Goal: Information Seeking & Learning: Check status

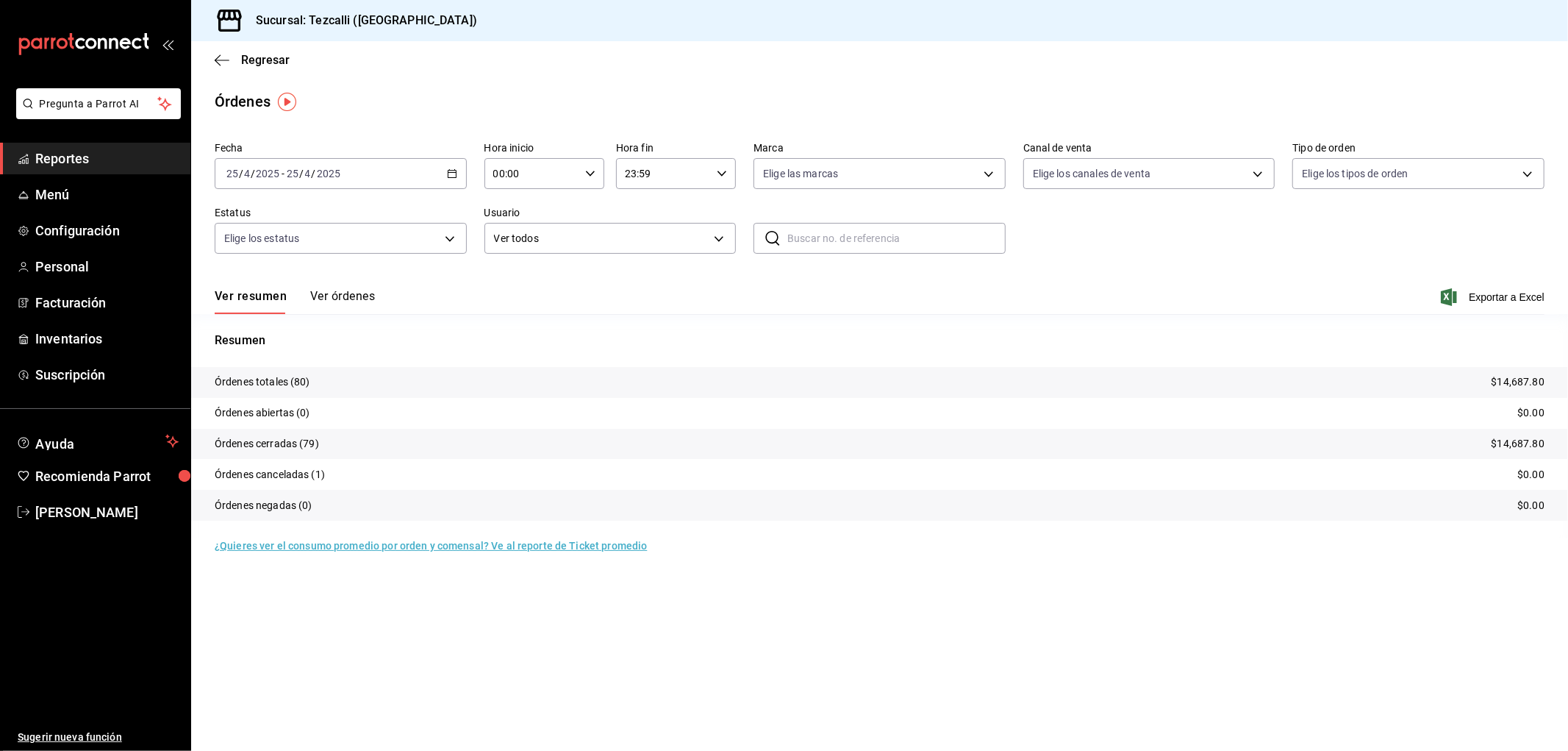
click at [336, 177] on input "2025" at bounding box center [328, 173] width 25 height 12
click at [303, 230] on li "Hoy" at bounding box center [284, 217] width 138 height 33
click at [280, 53] on span "Regresar" at bounding box center [265, 60] width 49 height 14
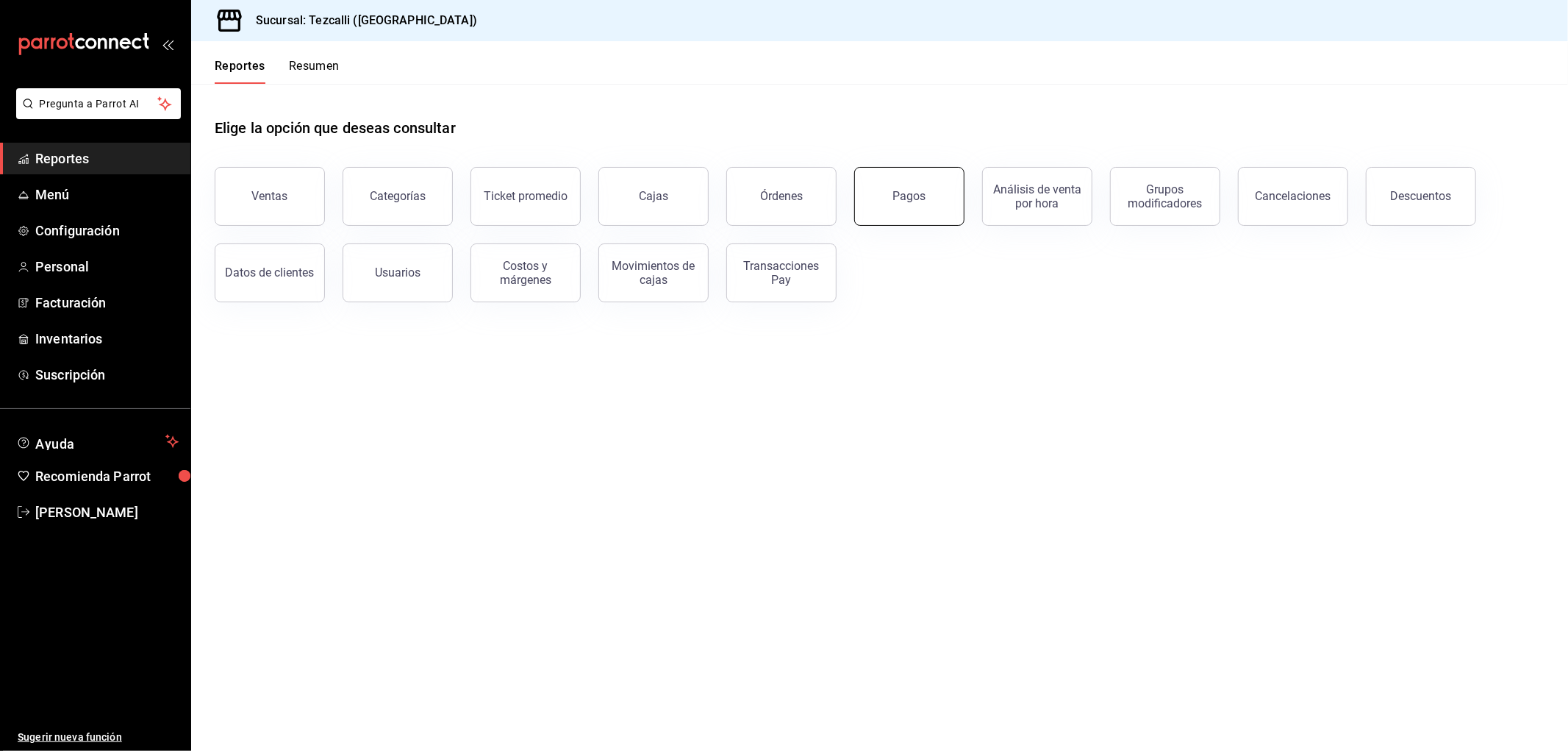
click at [871, 203] on button "Pagos" at bounding box center [910, 196] width 110 height 59
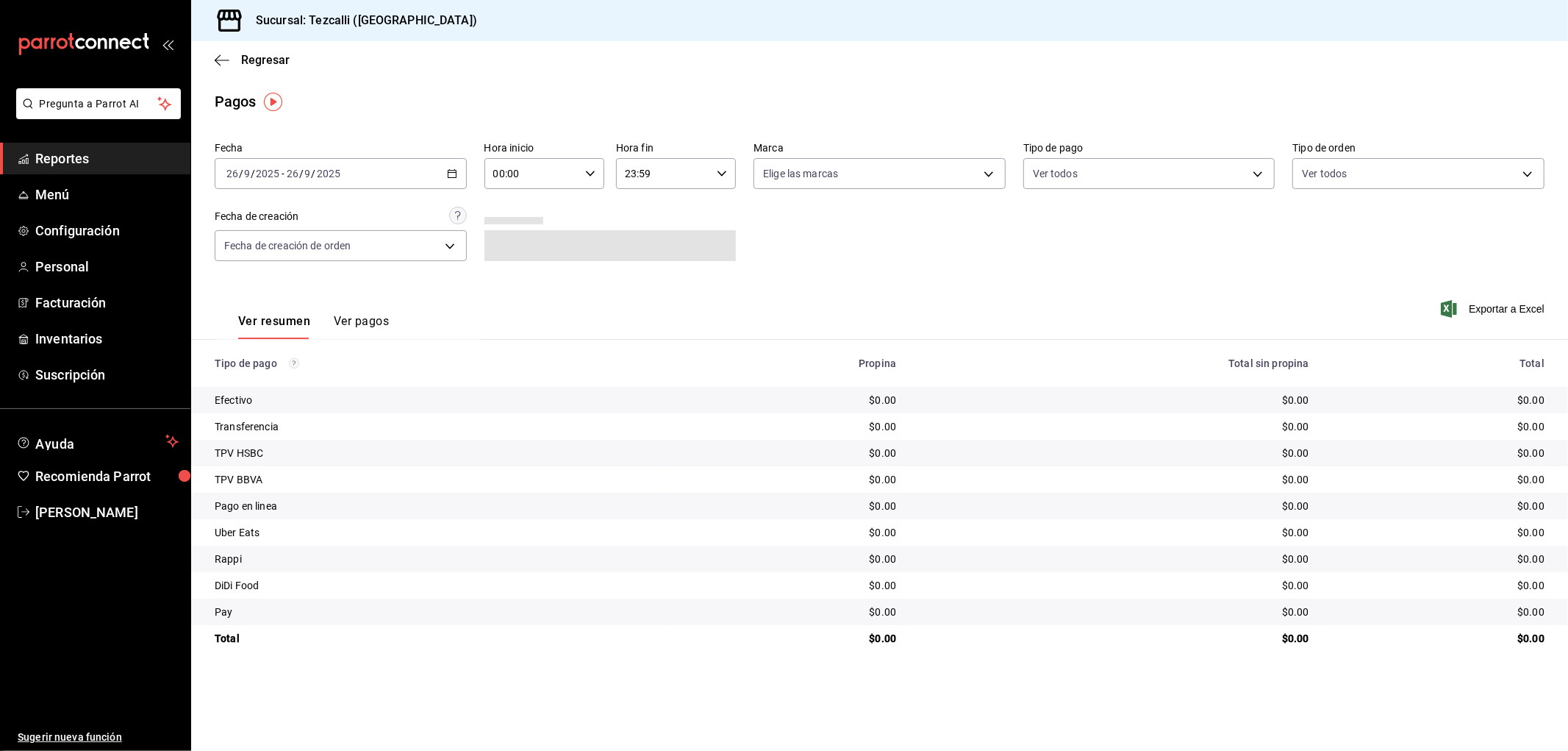
click at [413, 173] on div "[DATE] [DATE] - [DATE] [DATE]" at bounding box center [341, 173] width 252 height 31
click at [295, 377] on span "Rango de fechas" at bounding box center [284, 383] width 114 height 15
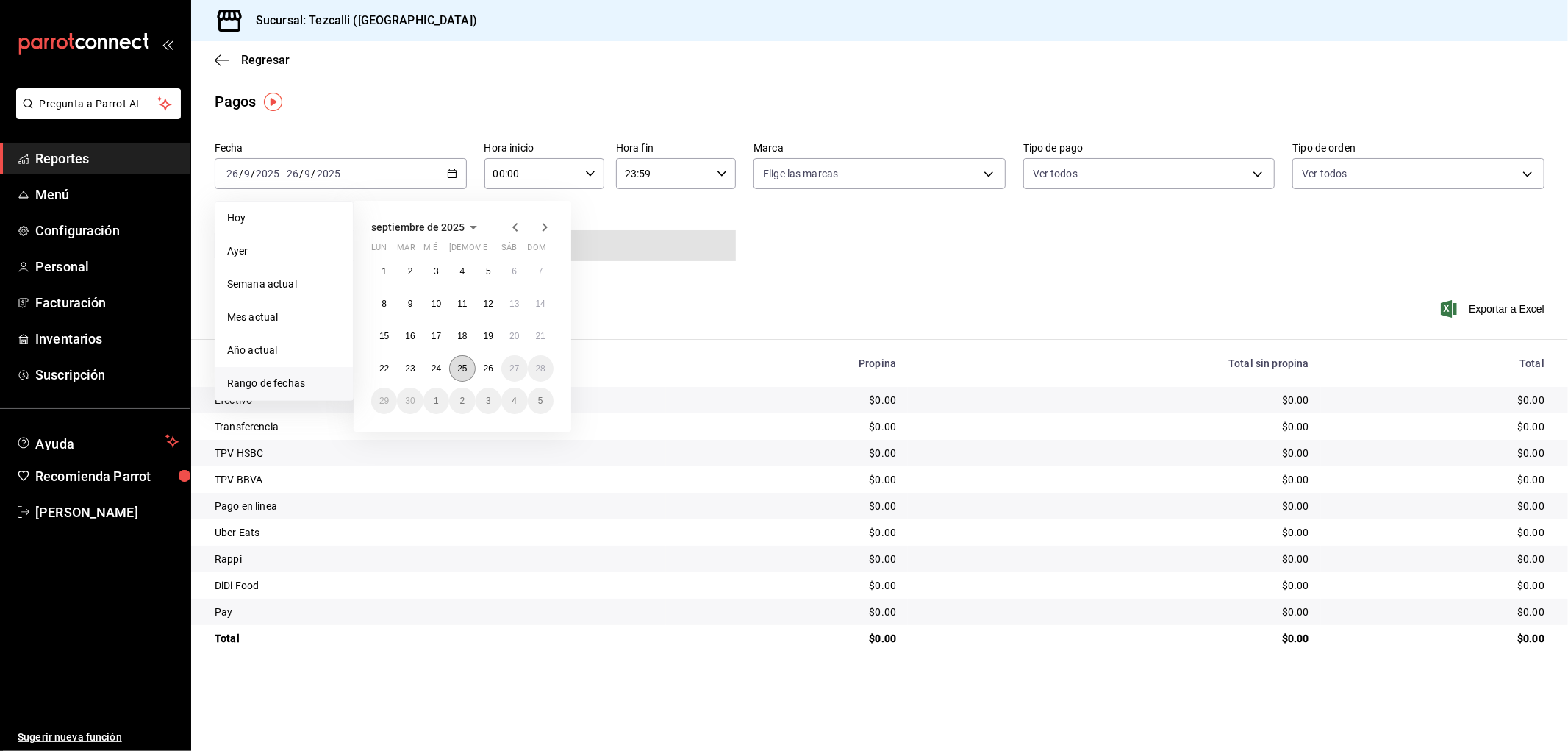
click at [465, 376] on button "25" at bounding box center [461, 368] width 26 height 27
click at [497, 375] on button "26" at bounding box center [488, 368] width 26 height 27
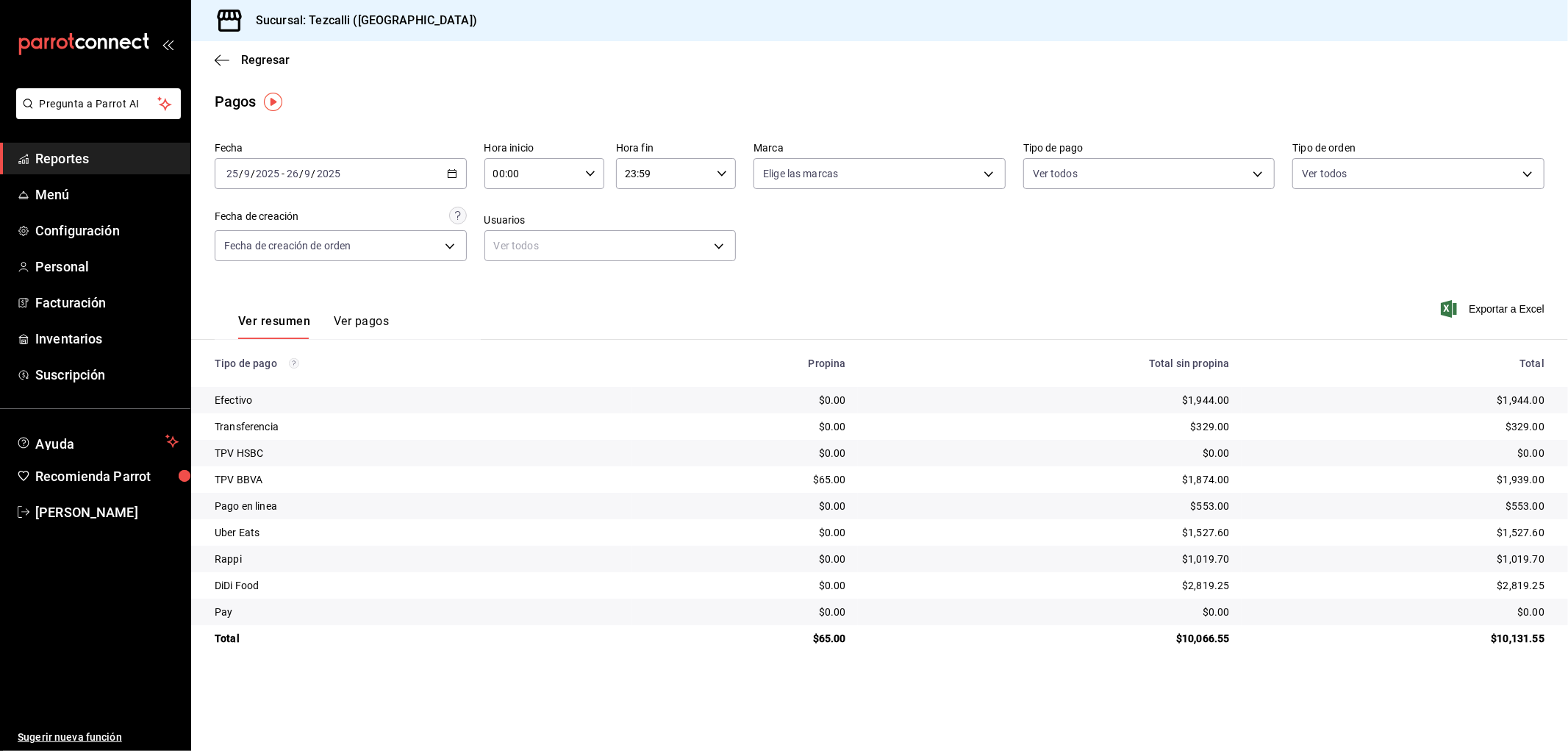
click at [363, 173] on div "[DATE] [DATE] - [DATE] [DATE]" at bounding box center [341, 173] width 252 height 31
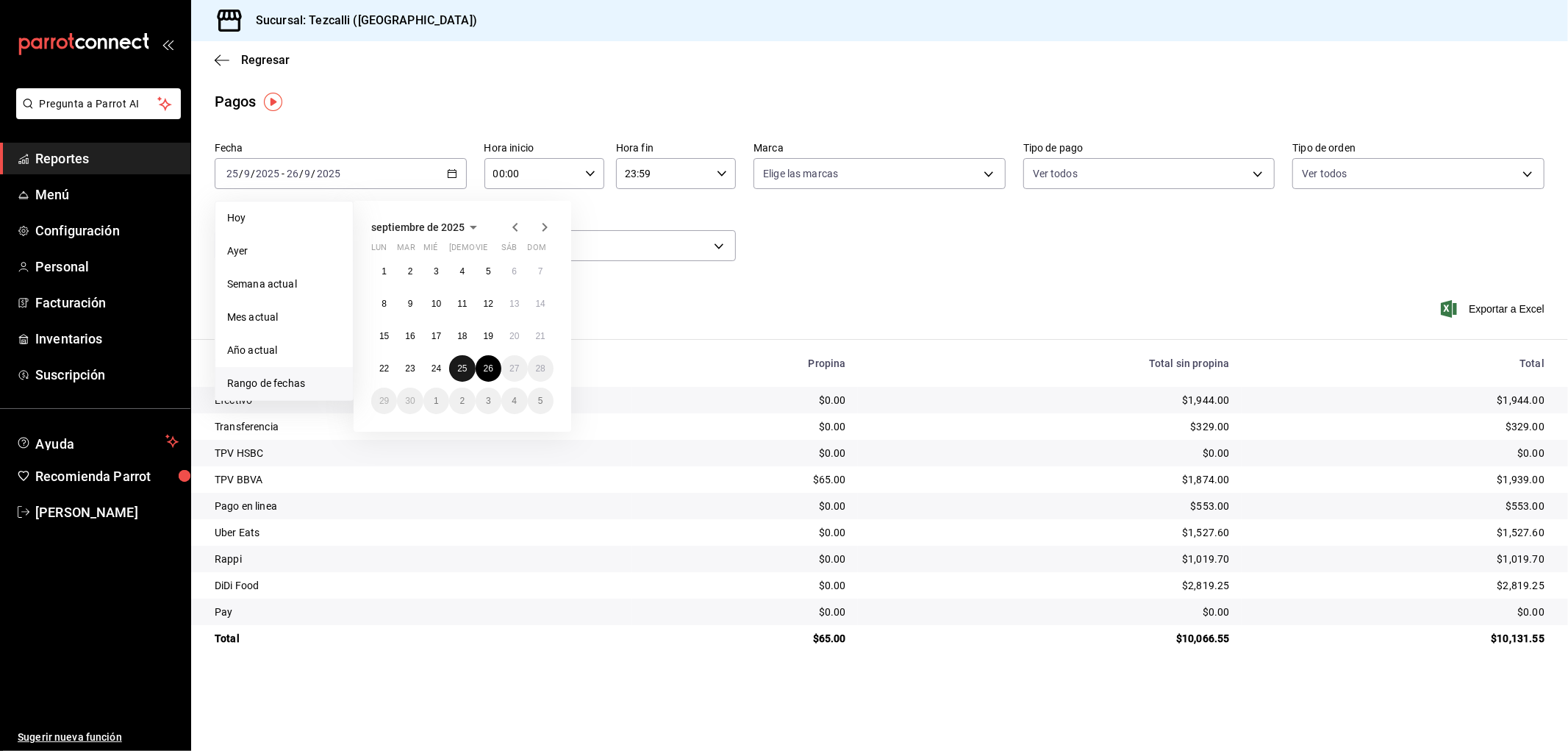
click at [459, 371] on abbr "25" at bounding box center [461, 368] width 10 height 11
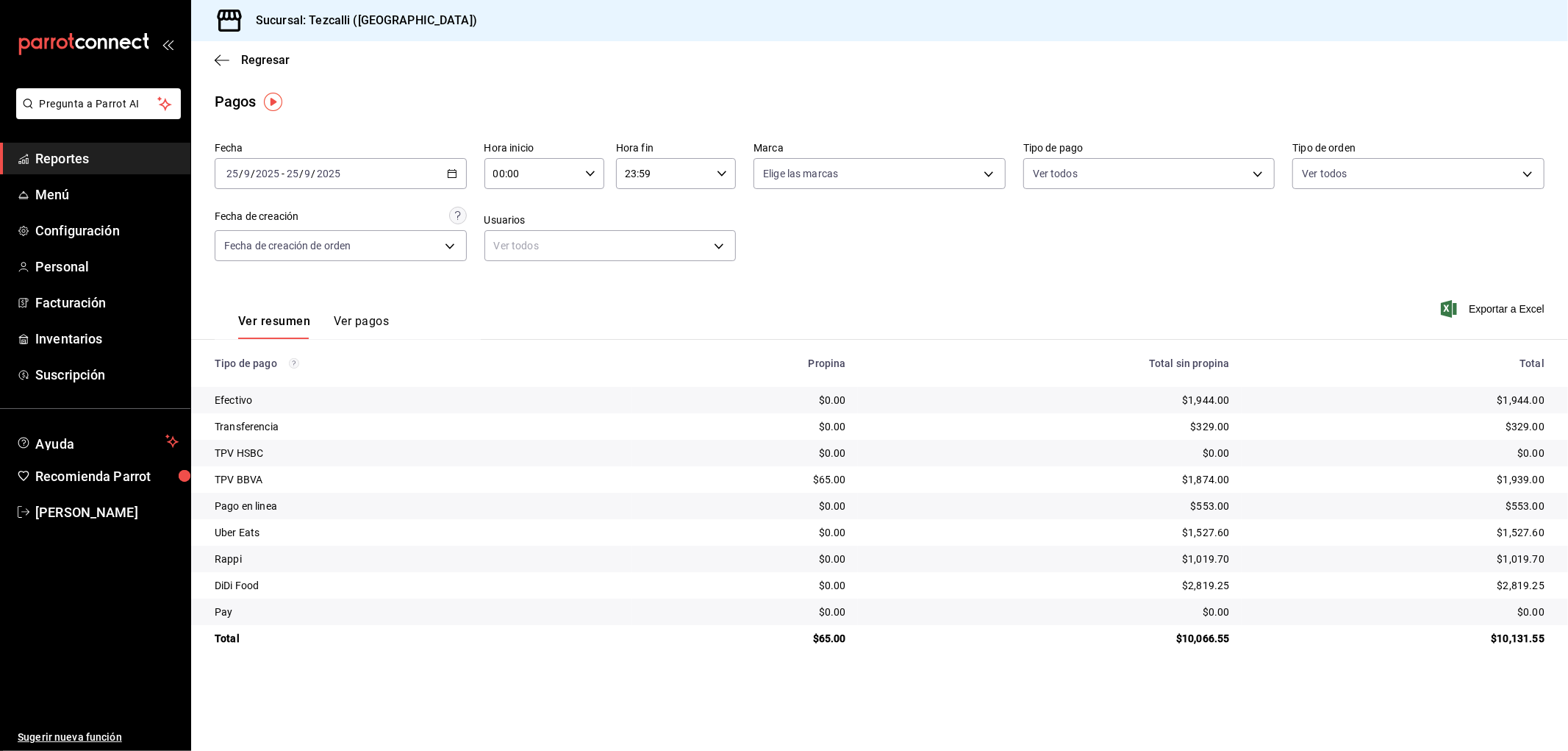
click at [392, 166] on div "[DATE] [DATE] - [DATE] [DATE]" at bounding box center [341, 173] width 252 height 31
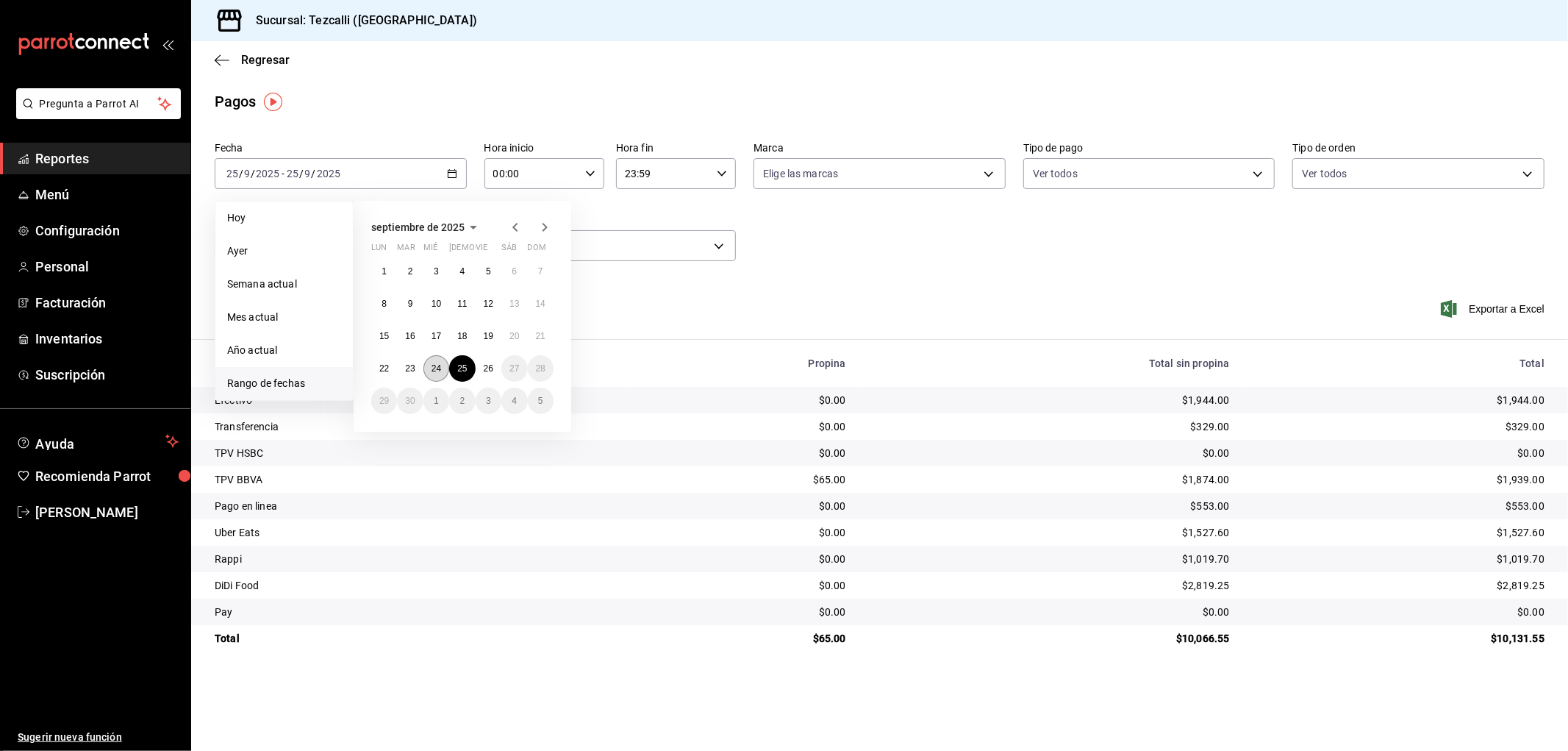
click at [428, 370] on button "24" at bounding box center [436, 368] width 26 height 27
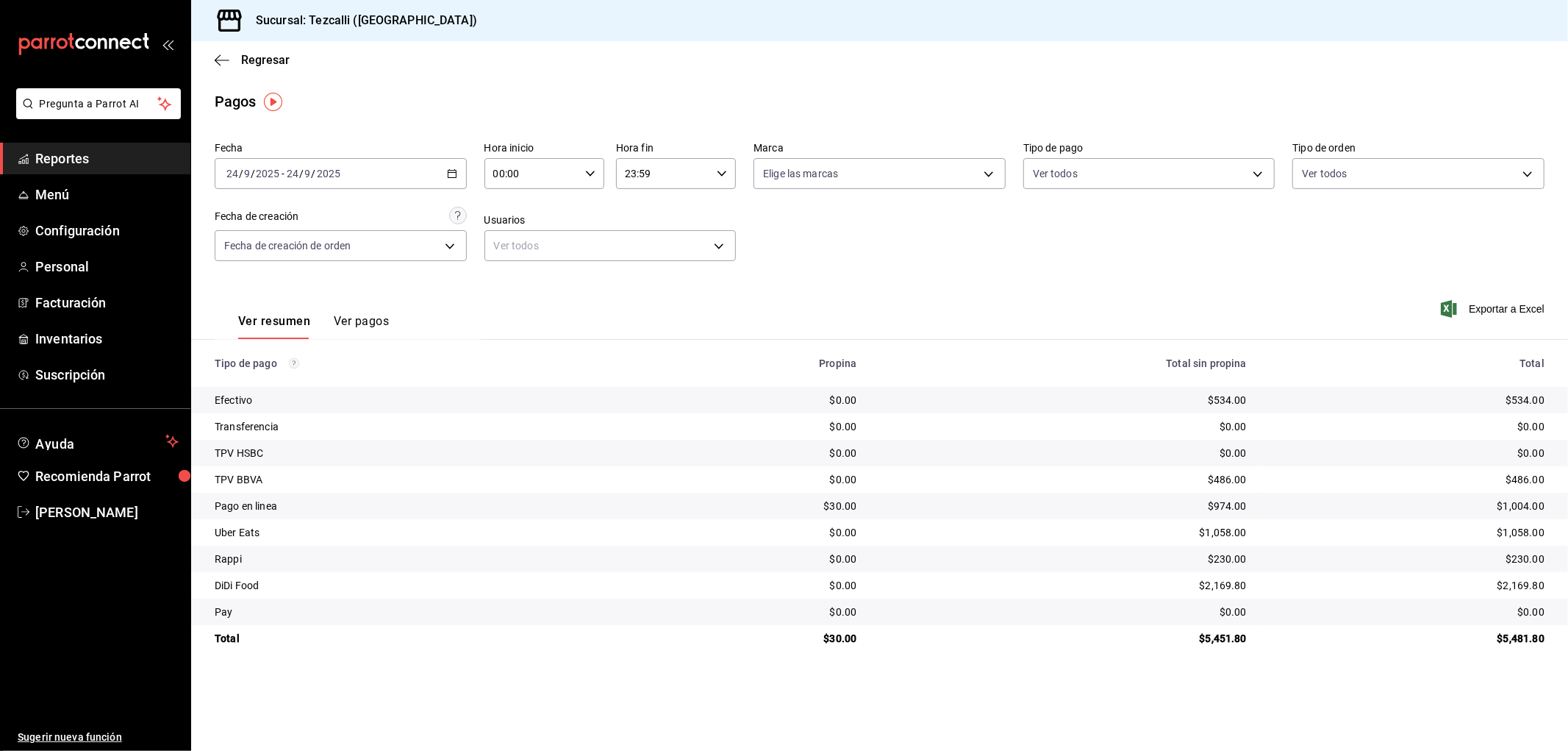
click at [353, 163] on div "[DATE] [DATE] - [DATE] [DATE]" at bounding box center [341, 173] width 252 height 31
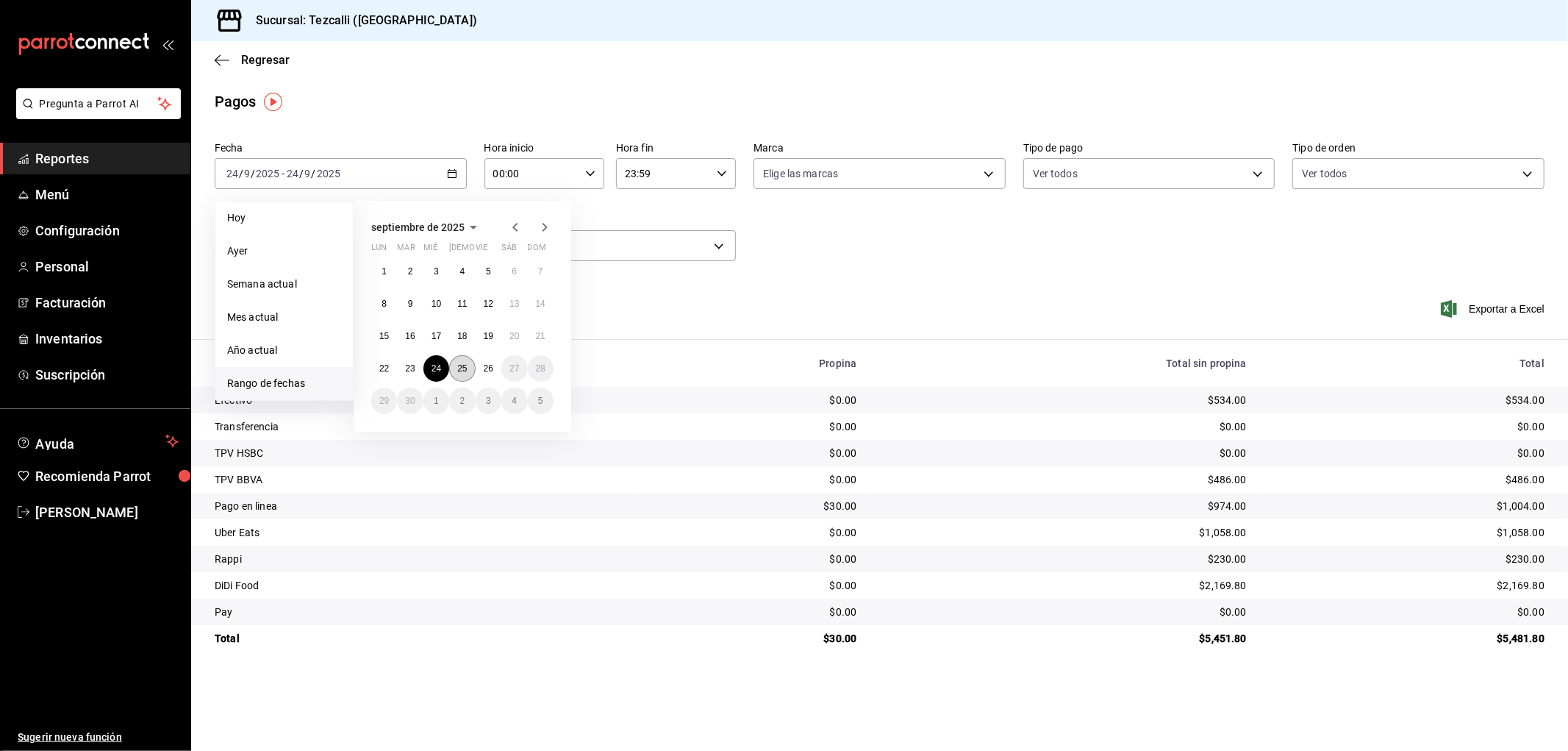
click at [459, 373] on button "25" at bounding box center [461, 368] width 26 height 27
click at [461, 373] on button "25" at bounding box center [461, 368] width 26 height 27
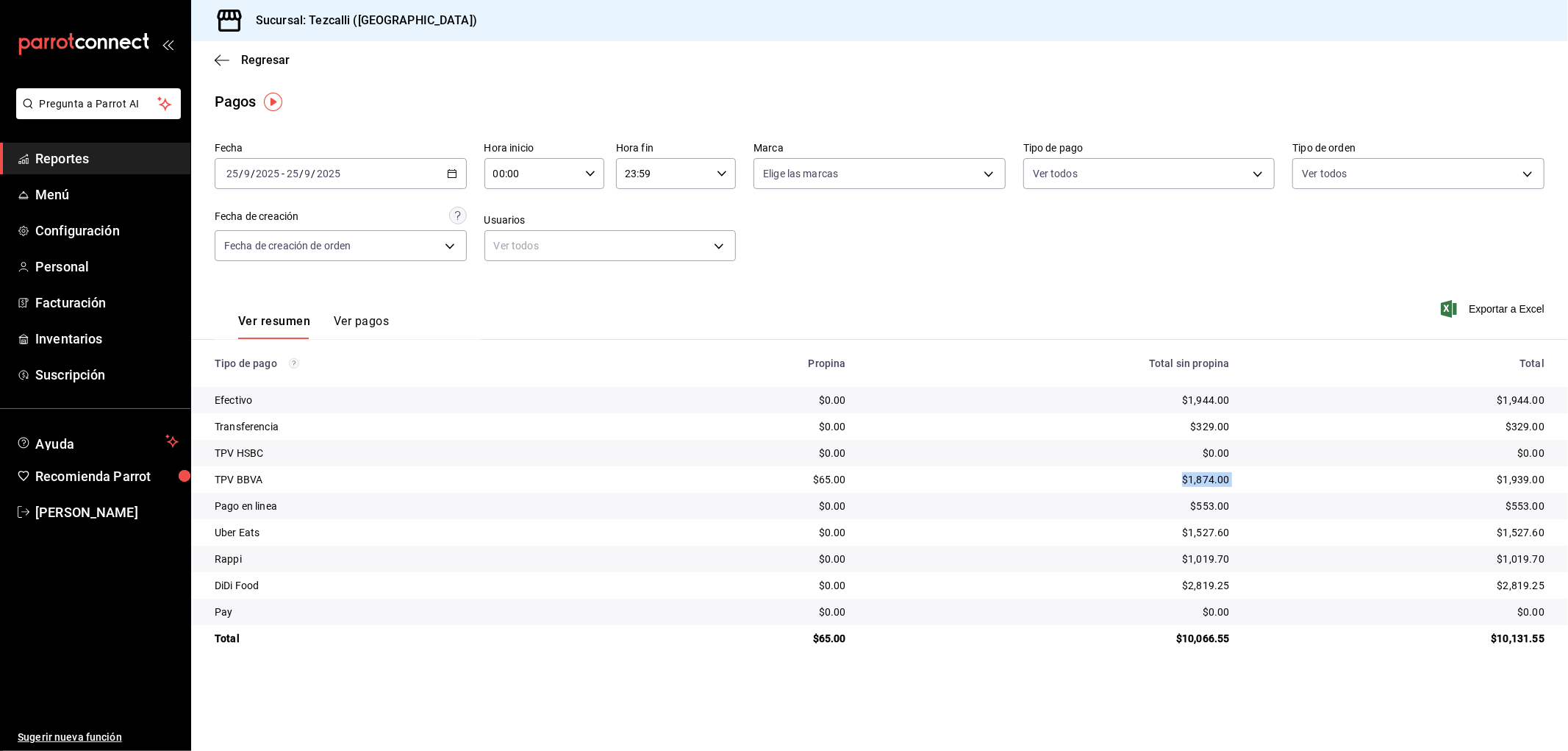
drag, startPoint x: 1165, startPoint y: 486, endPoint x: 1259, endPoint y: 486, distance: 94.0
click at [1259, 486] on tr "TPV BBVA $65.00 $1,874.00 $1,939.00" at bounding box center [879, 479] width 1377 height 27
drag, startPoint x: 1229, startPoint y: 510, endPoint x: 1115, endPoint y: 503, distance: 114.2
click at [1115, 503] on td "$553.00" at bounding box center [1050, 506] width 383 height 27
click at [362, 325] on button "Ver pagos" at bounding box center [361, 327] width 55 height 25
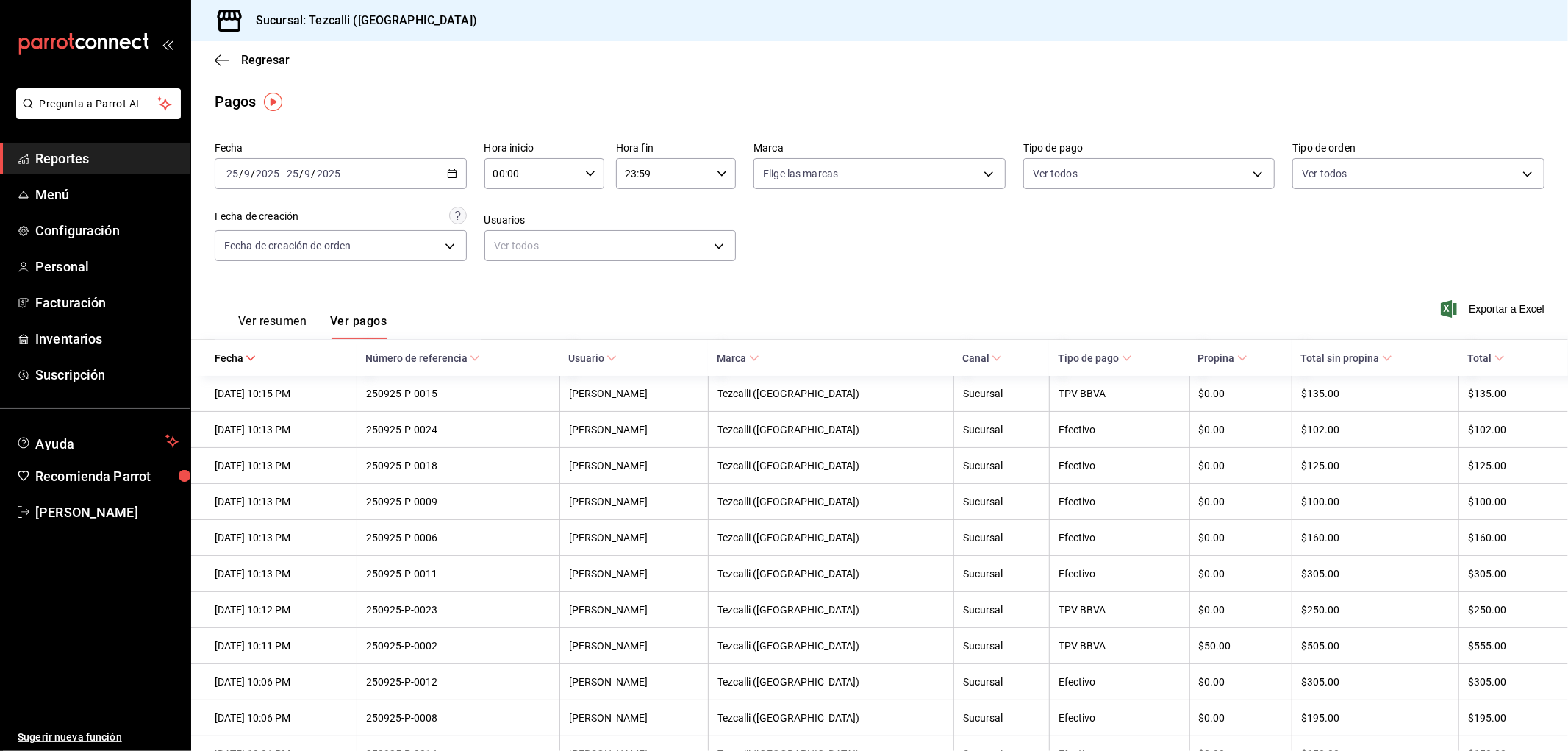
click at [130, 162] on span "Reportes" at bounding box center [107, 158] width 144 height 20
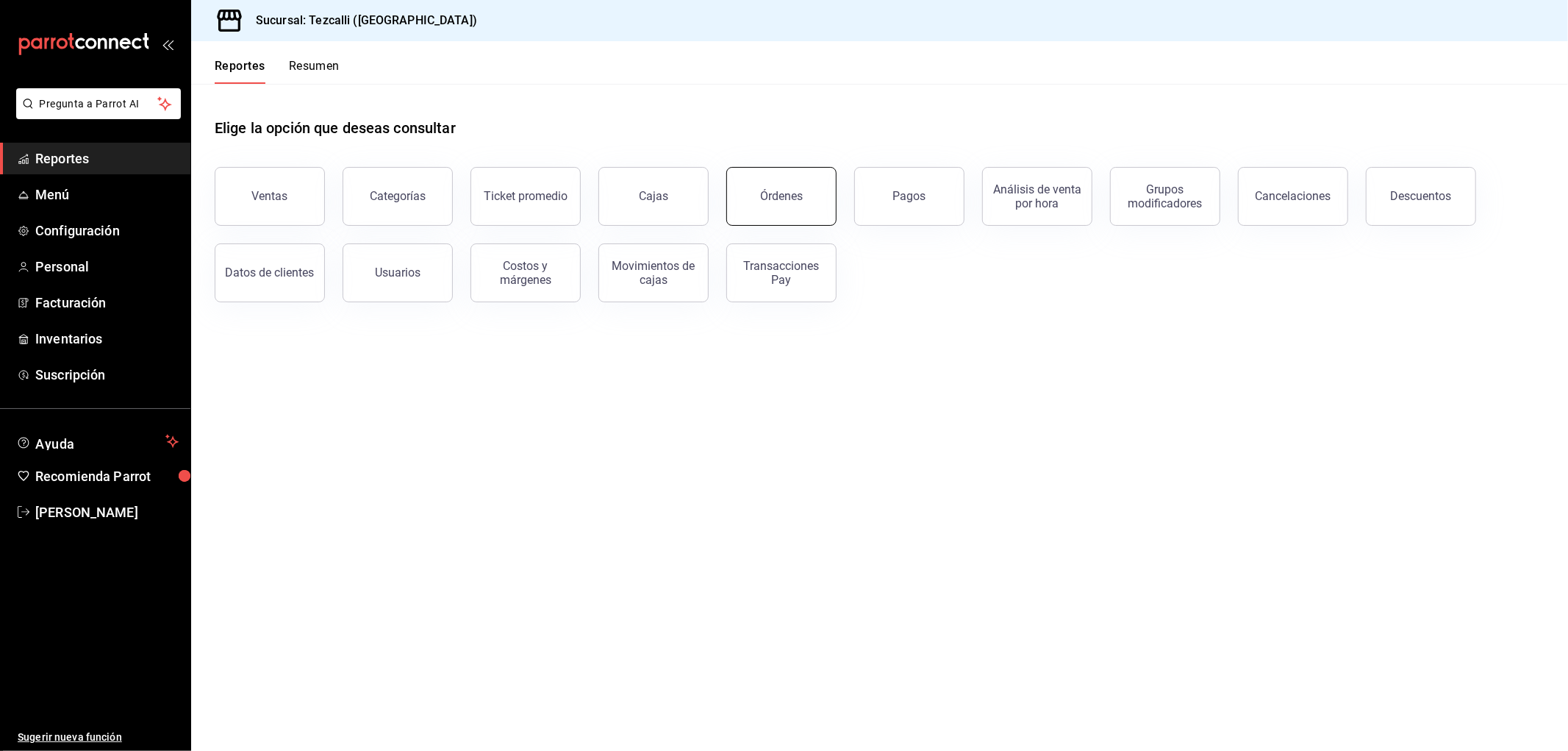
click at [808, 216] on button "Órdenes" at bounding box center [781, 196] width 110 height 59
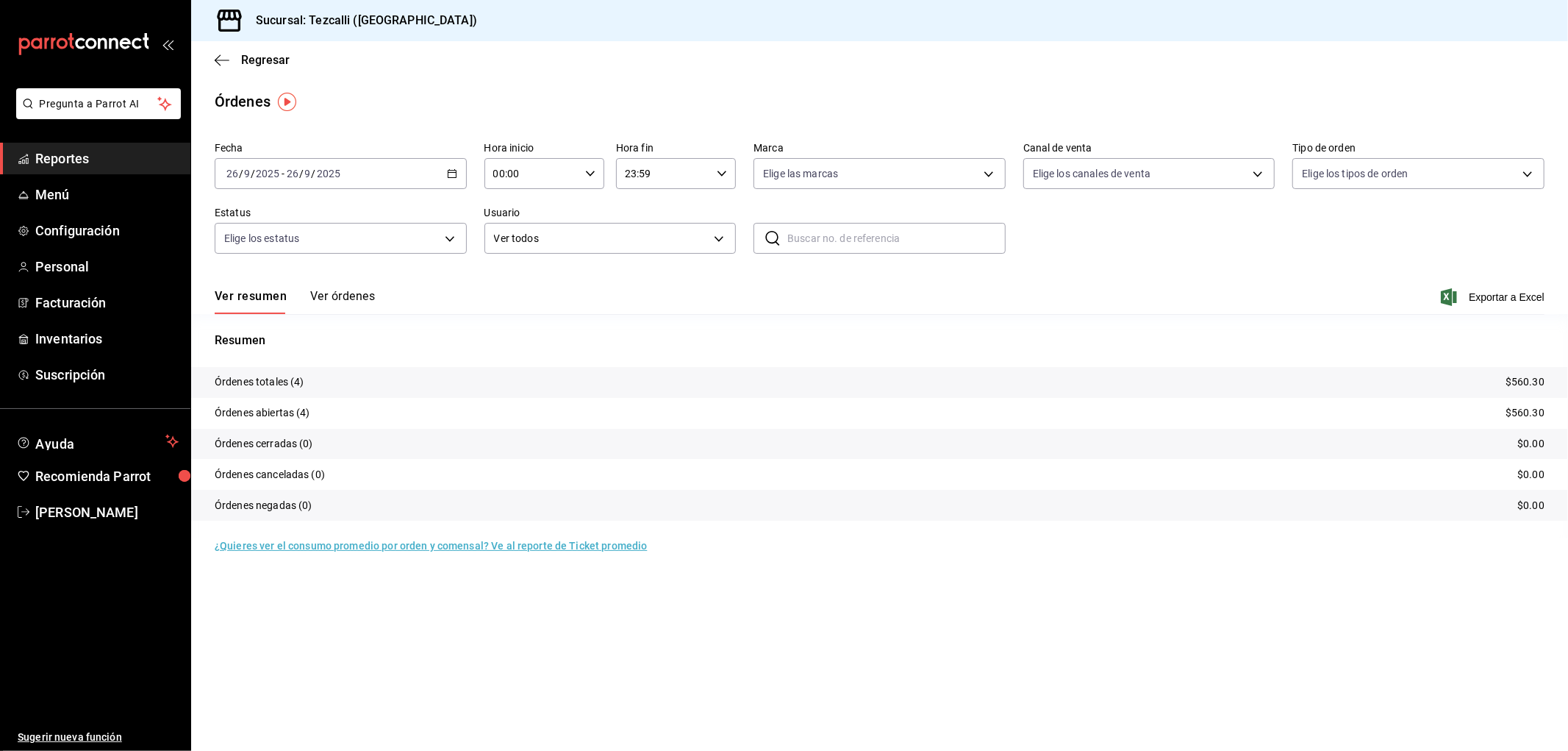
click at [365, 296] on button "Ver órdenes" at bounding box center [343, 302] width 65 height 25
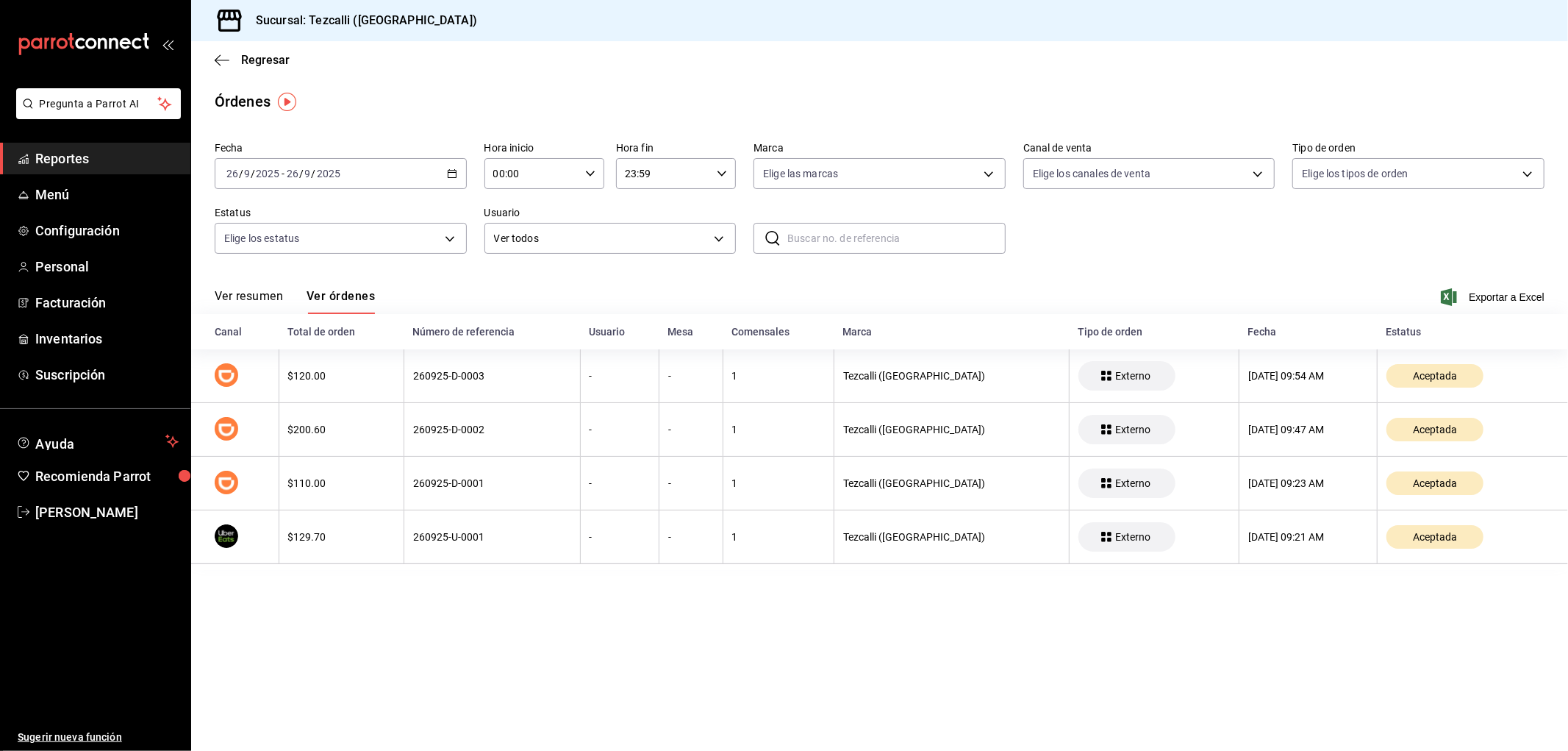
click at [275, 297] on button "Ver resumen" at bounding box center [248, 302] width 68 height 25
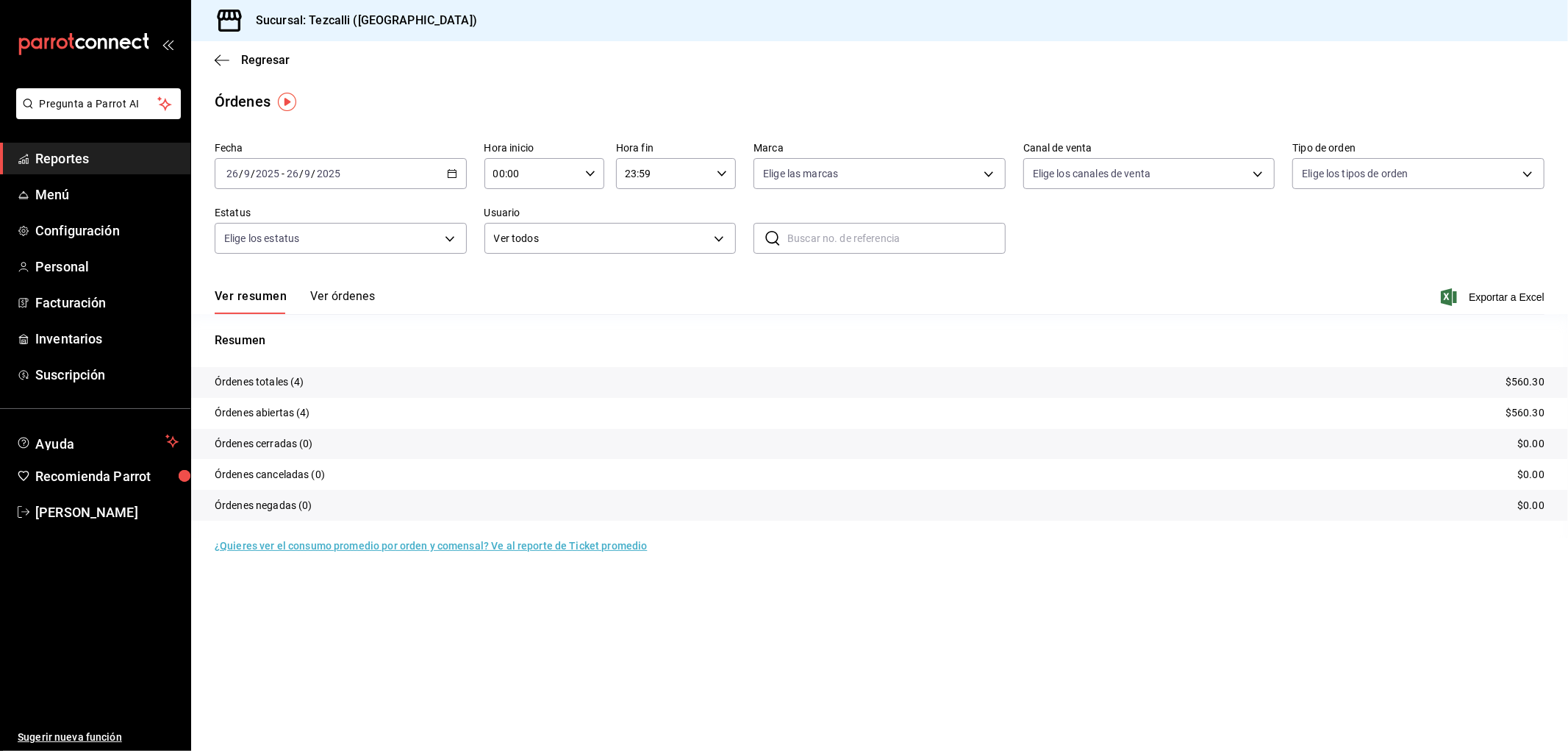
click at [344, 298] on button "Ver órdenes" at bounding box center [343, 302] width 65 height 25
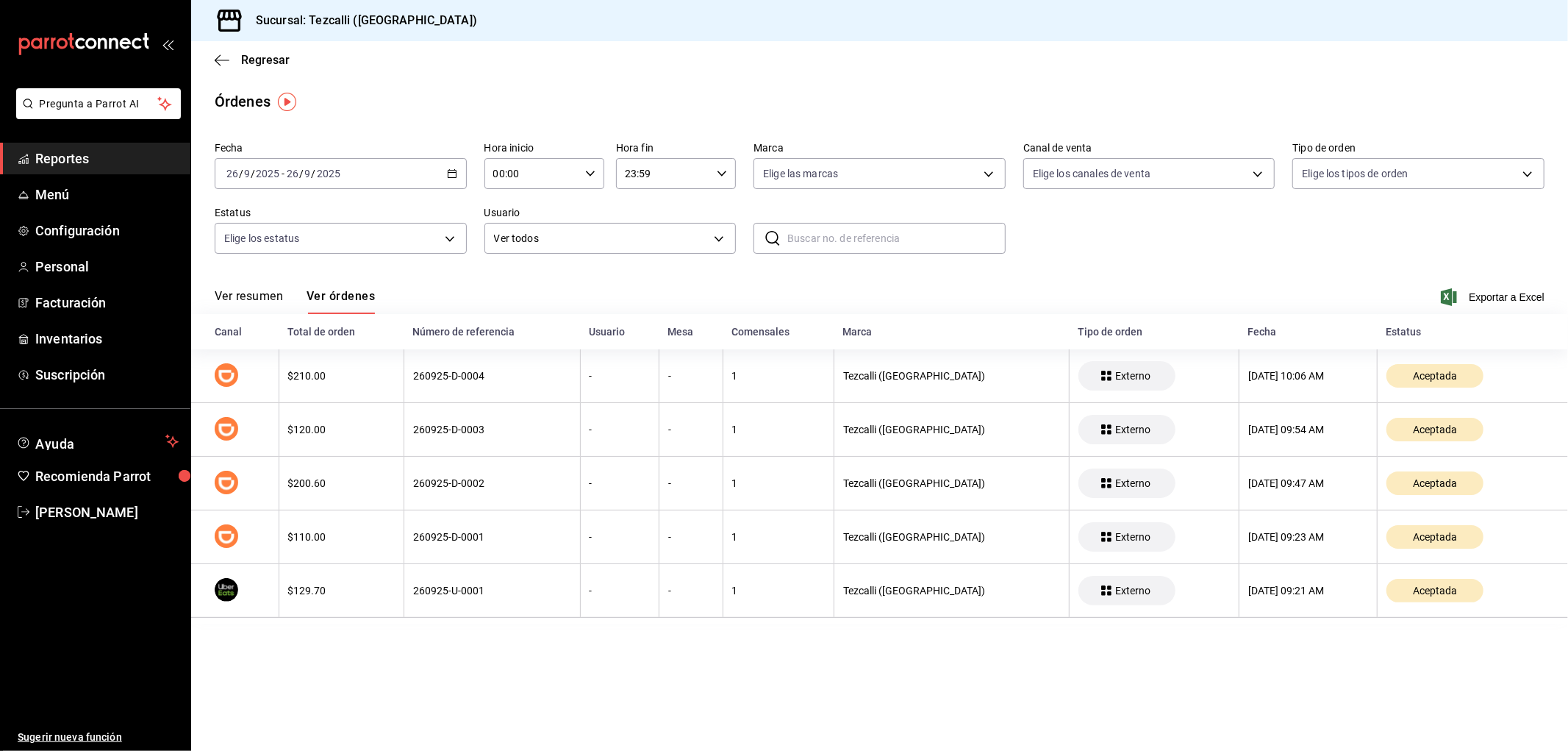
click at [262, 299] on button "Ver resumen" at bounding box center [248, 302] width 68 height 25
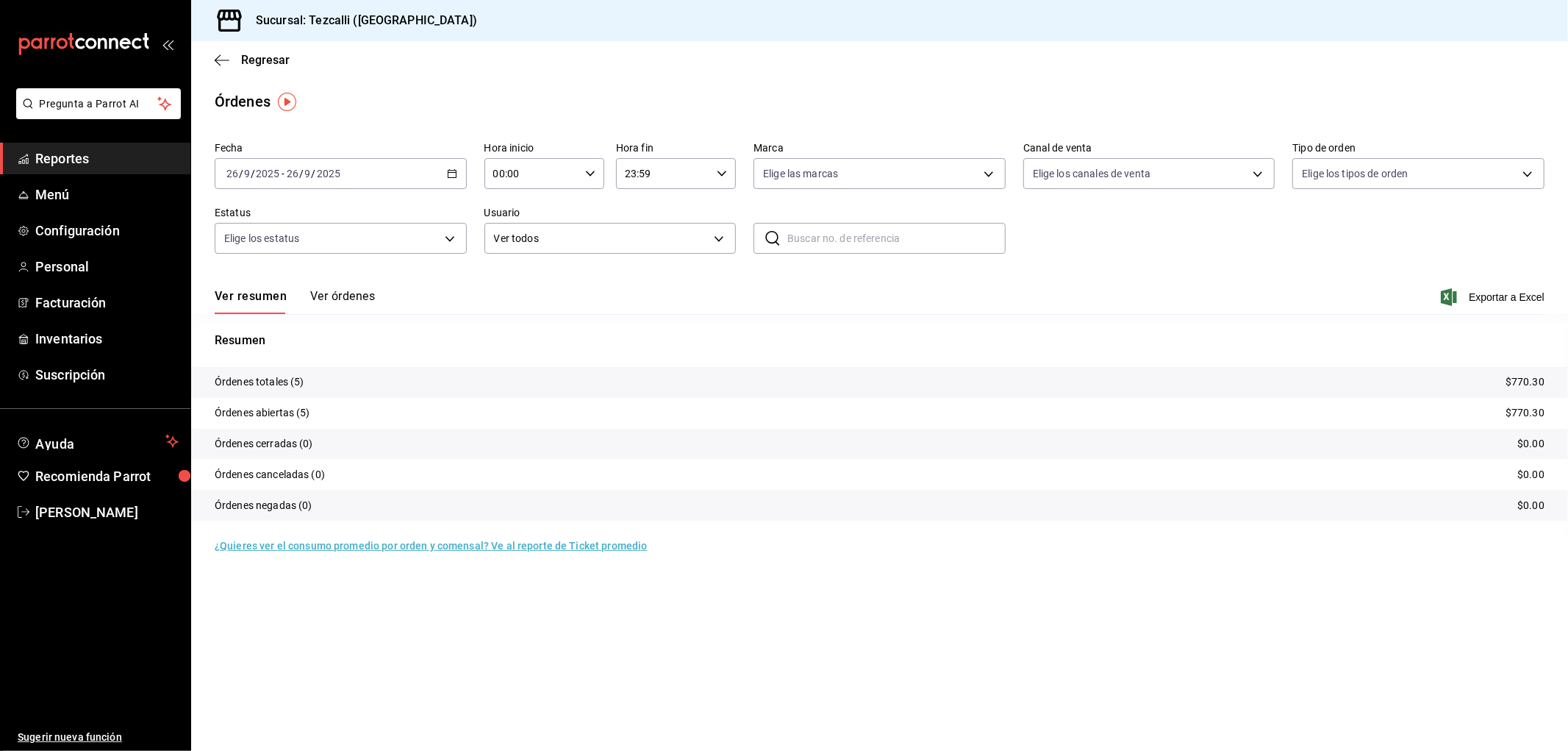
click at [439, 280] on div "Ver resumen Ver órdenes Exportar a Excel" at bounding box center [879, 293] width 1330 height 43
click at [402, 178] on div "[DATE] [DATE] - [DATE] [DATE]" at bounding box center [341, 173] width 252 height 31
click at [332, 377] on span "Rango de fechas" at bounding box center [284, 383] width 114 height 15
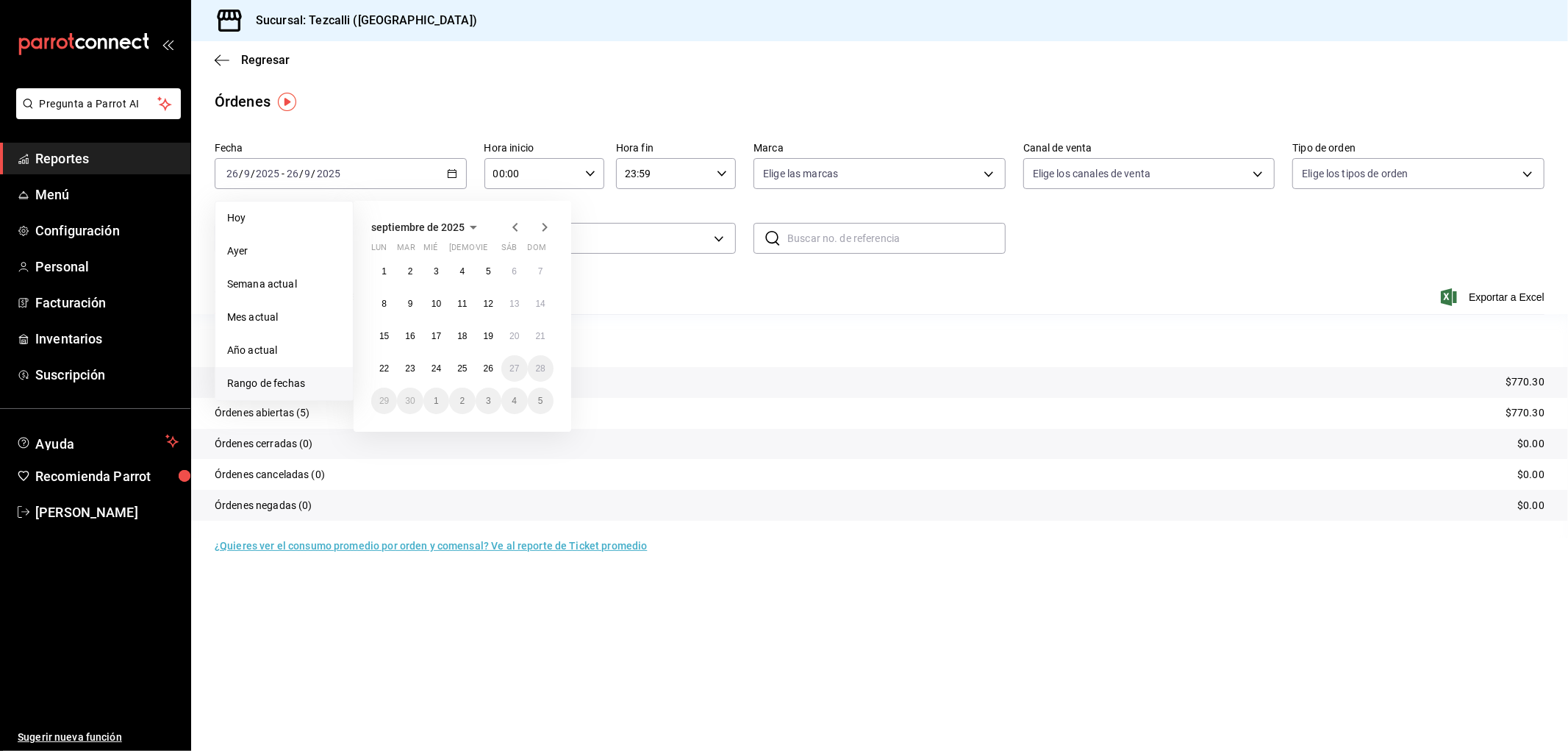
click at [697, 371] on tr "Órdenes totales (5) $770.30" at bounding box center [879, 382] width 1377 height 31
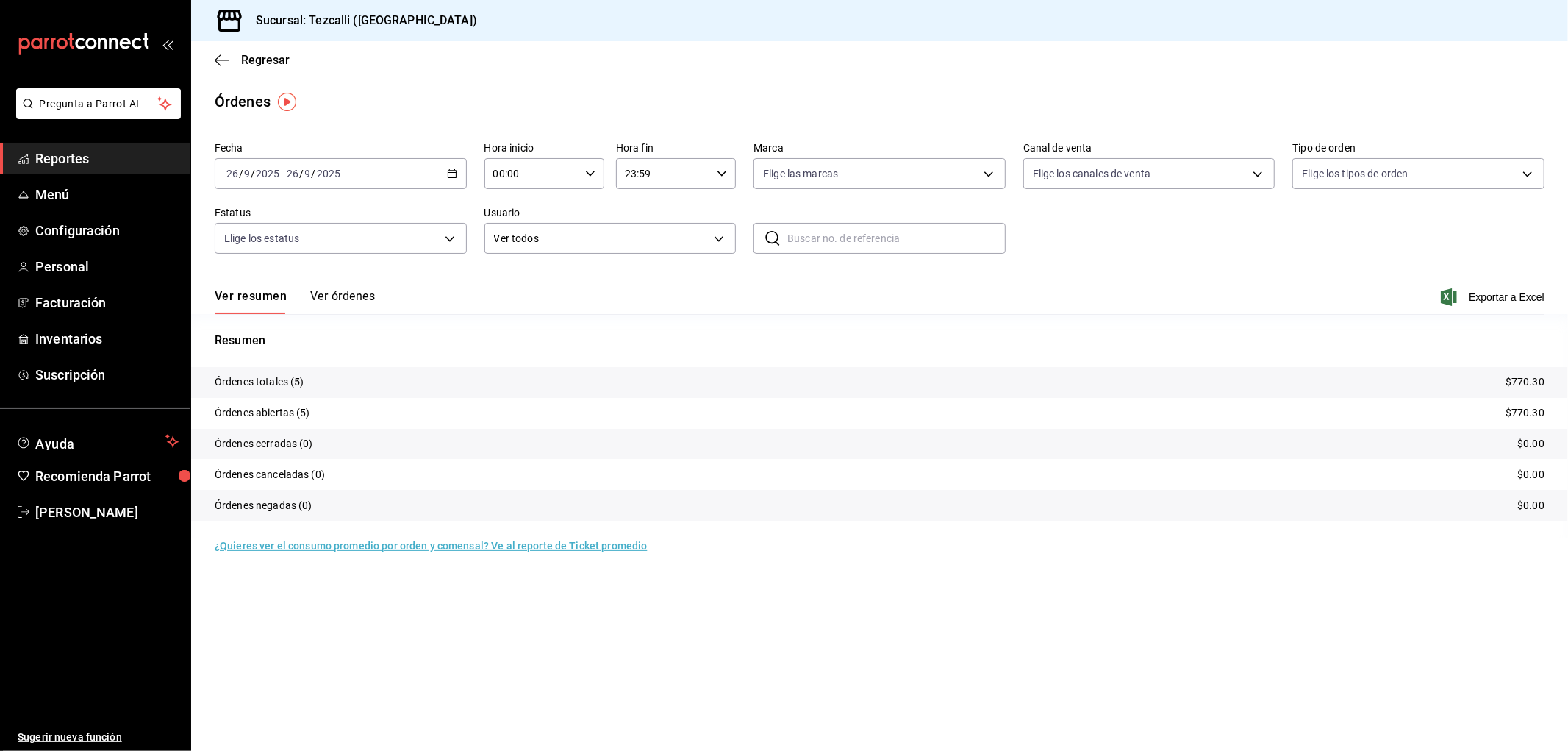
click at [436, 174] on div "[DATE] [DATE] - [DATE] [DATE]" at bounding box center [341, 173] width 252 height 31
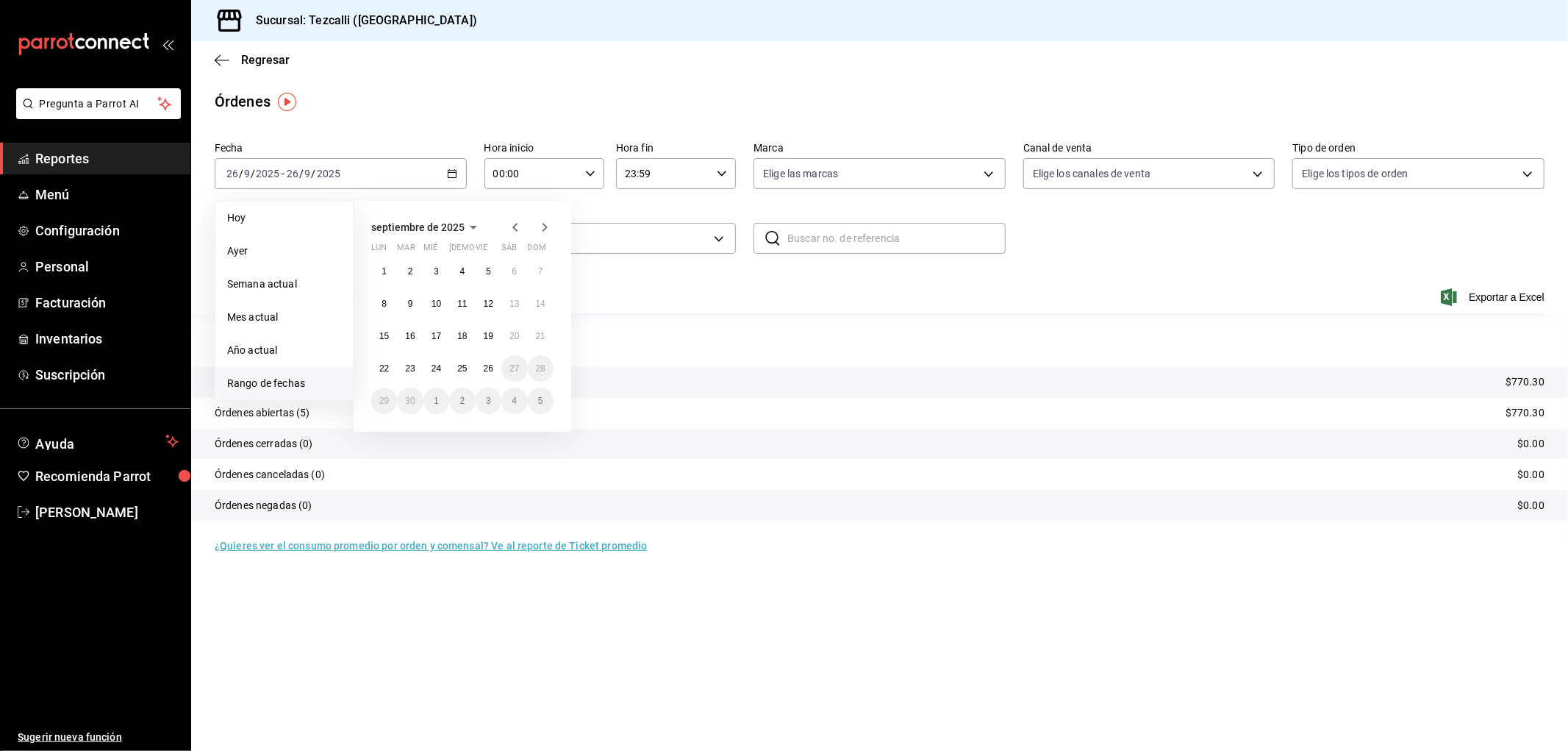
click at [517, 231] on icon "button" at bounding box center [516, 227] width 18 height 18
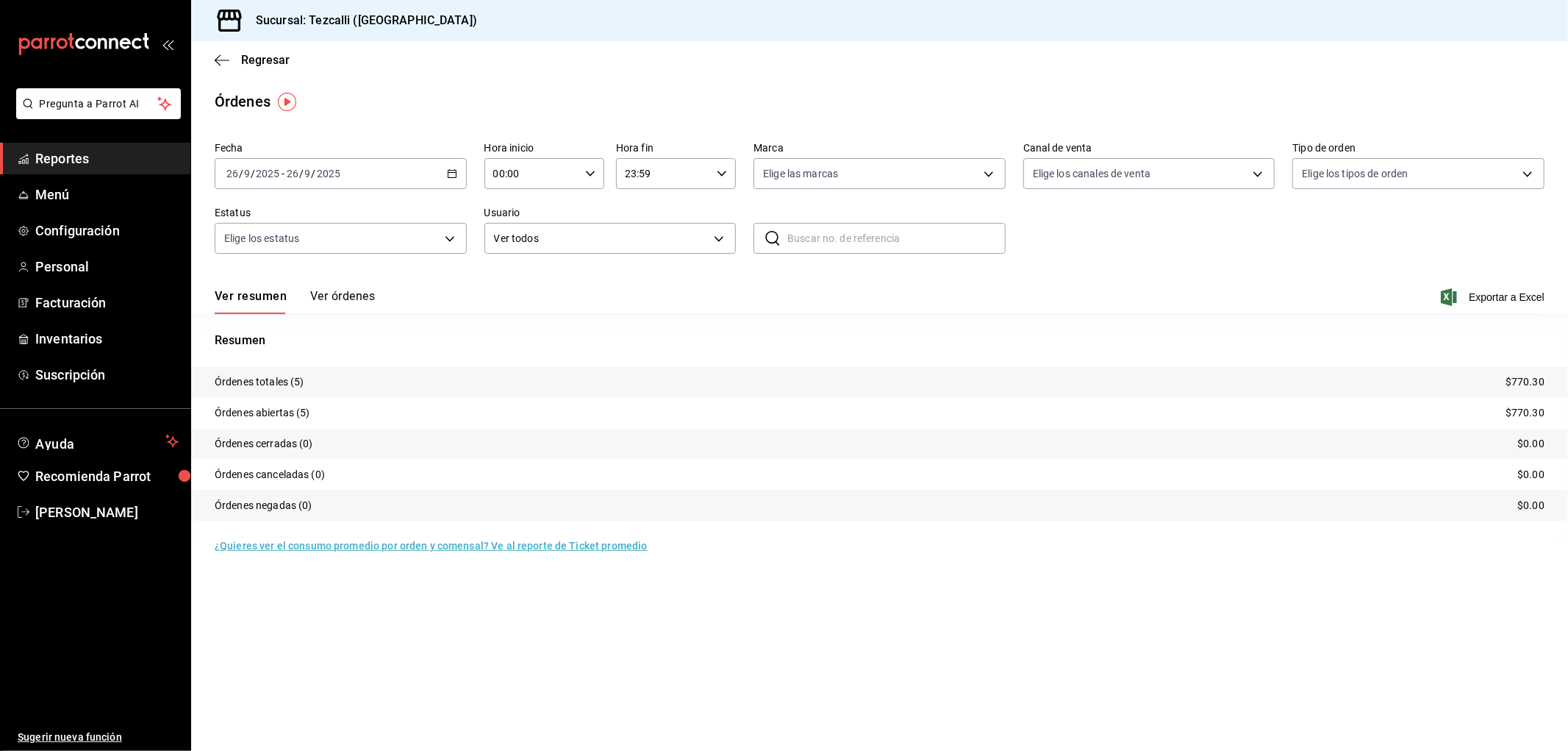
click at [763, 281] on div "Ver resumen Ver órdenes Exportar a Excel" at bounding box center [879, 293] width 1330 height 43
click at [46, 160] on span "Reportes" at bounding box center [107, 158] width 144 height 20
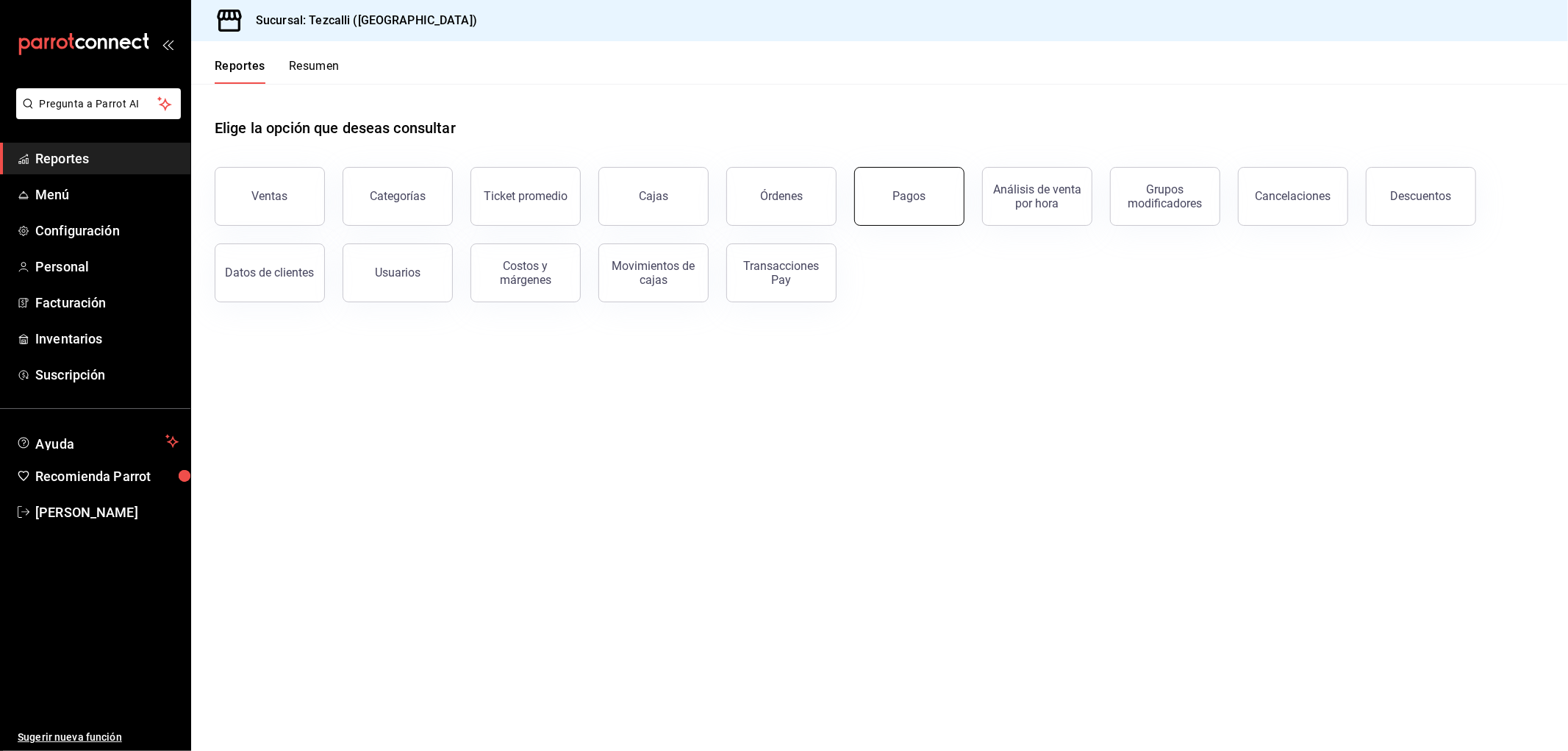
click at [915, 213] on button "Pagos" at bounding box center [910, 196] width 110 height 59
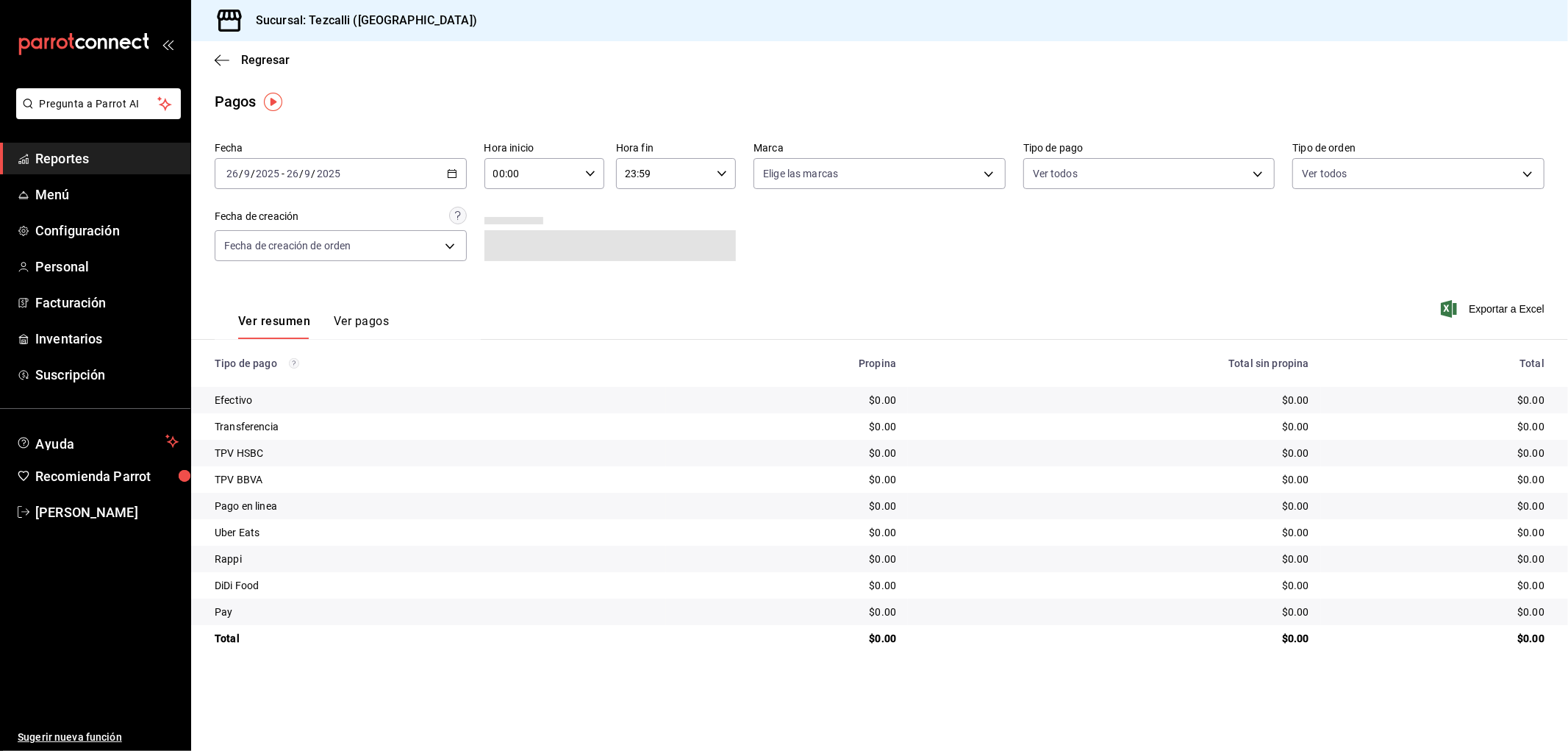
click at [392, 175] on div "[DATE] [DATE] - [DATE] [DATE]" at bounding box center [341, 173] width 252 height 31
click at [290, 380] on span "Rango de fechas" at bounding box center [284, 383] width 114 height 15
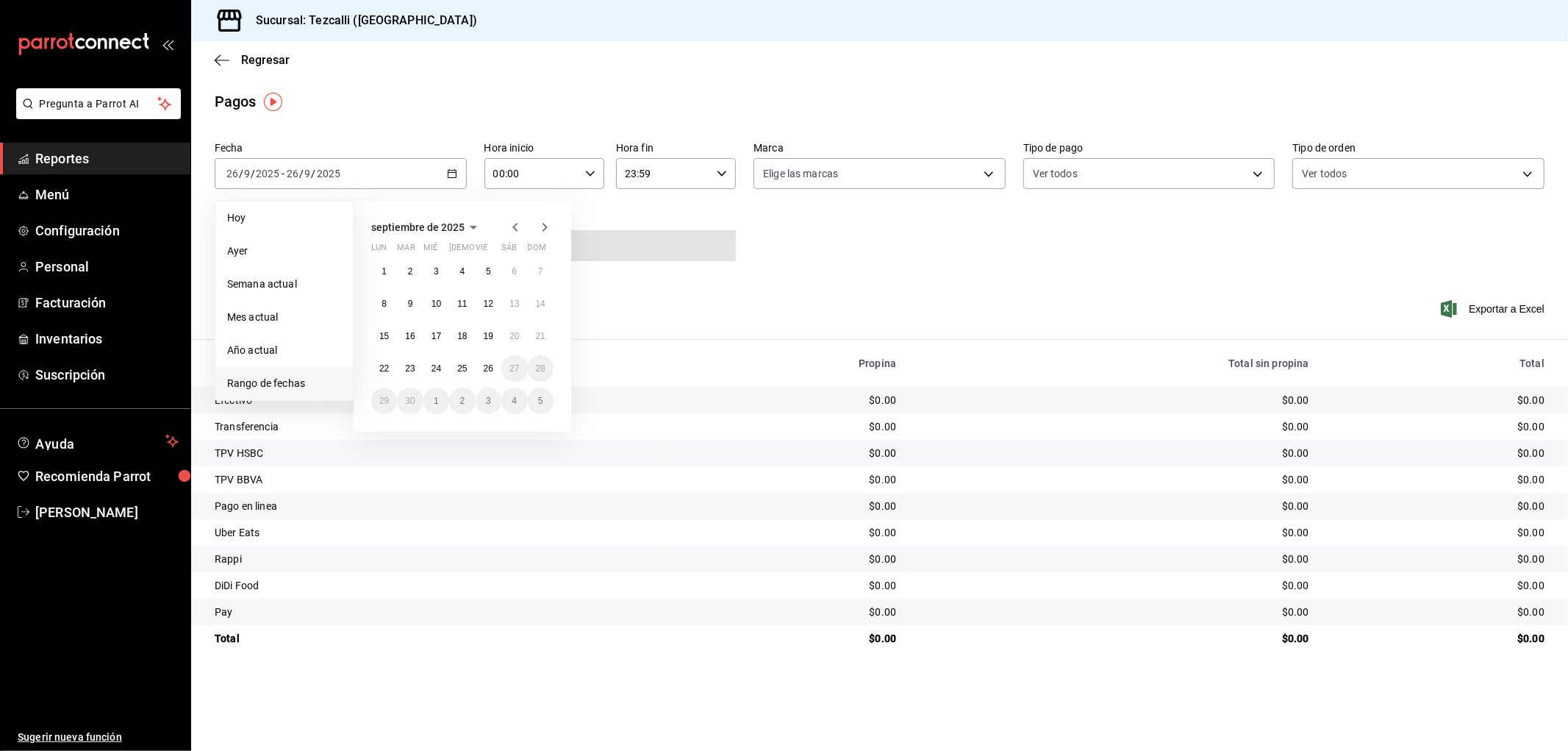
click at [516, 225] on icon "button" at bounding box center [515, 227] width 5 height 9
click at [545, 273] on button "1" at bounding box center [540, 272] width 26 height 27
click at [383, 441] on button "30" at bounding box center [383, 433] width 26 height 27
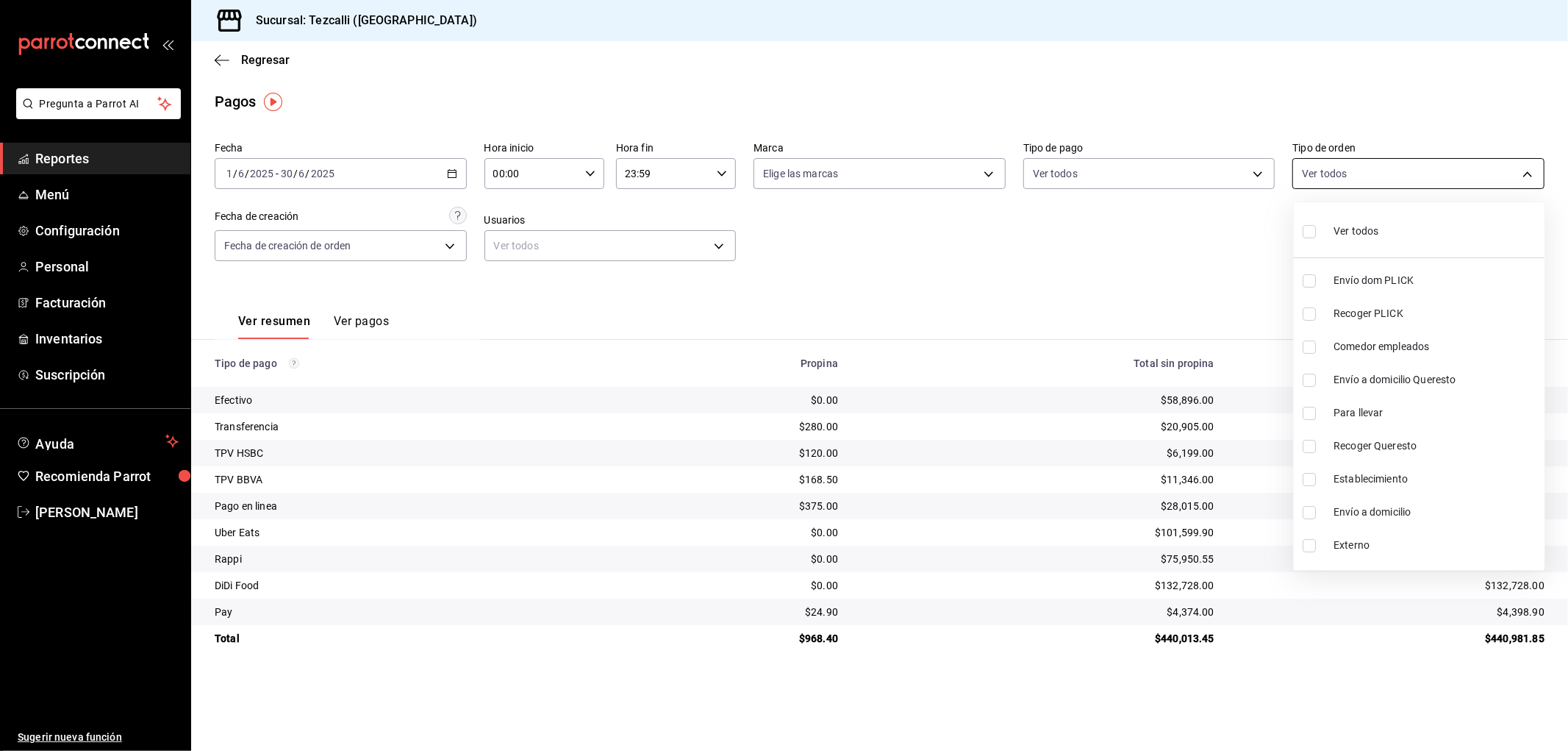
click at [1326, 186] on body "Pregunta a Parrot AI Reportes Menú Configuración Personal Facturación Inventari…" at bounding box center [784, 376] width 1568 height 751
click at [1343, 225] on span "Ver todos" at bounding box center [1356, 231] width 45 height 15
type input "d2592e8d-4edd-4161-a95e-4339205dd099,49f02905-787d-4136-95a9-85022fcdb814,3f5d8…"
checkbox input "true"
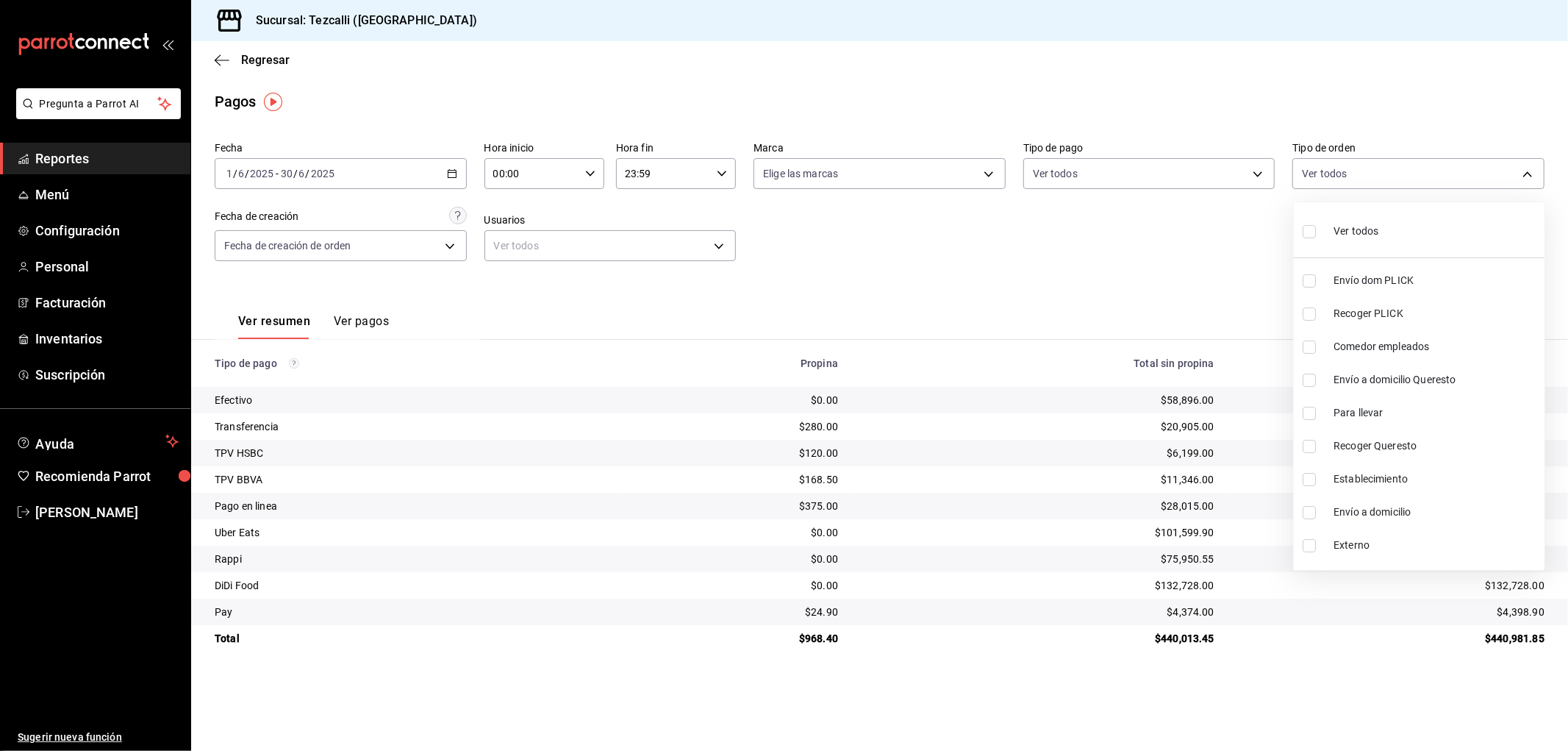
checkbox input "true"
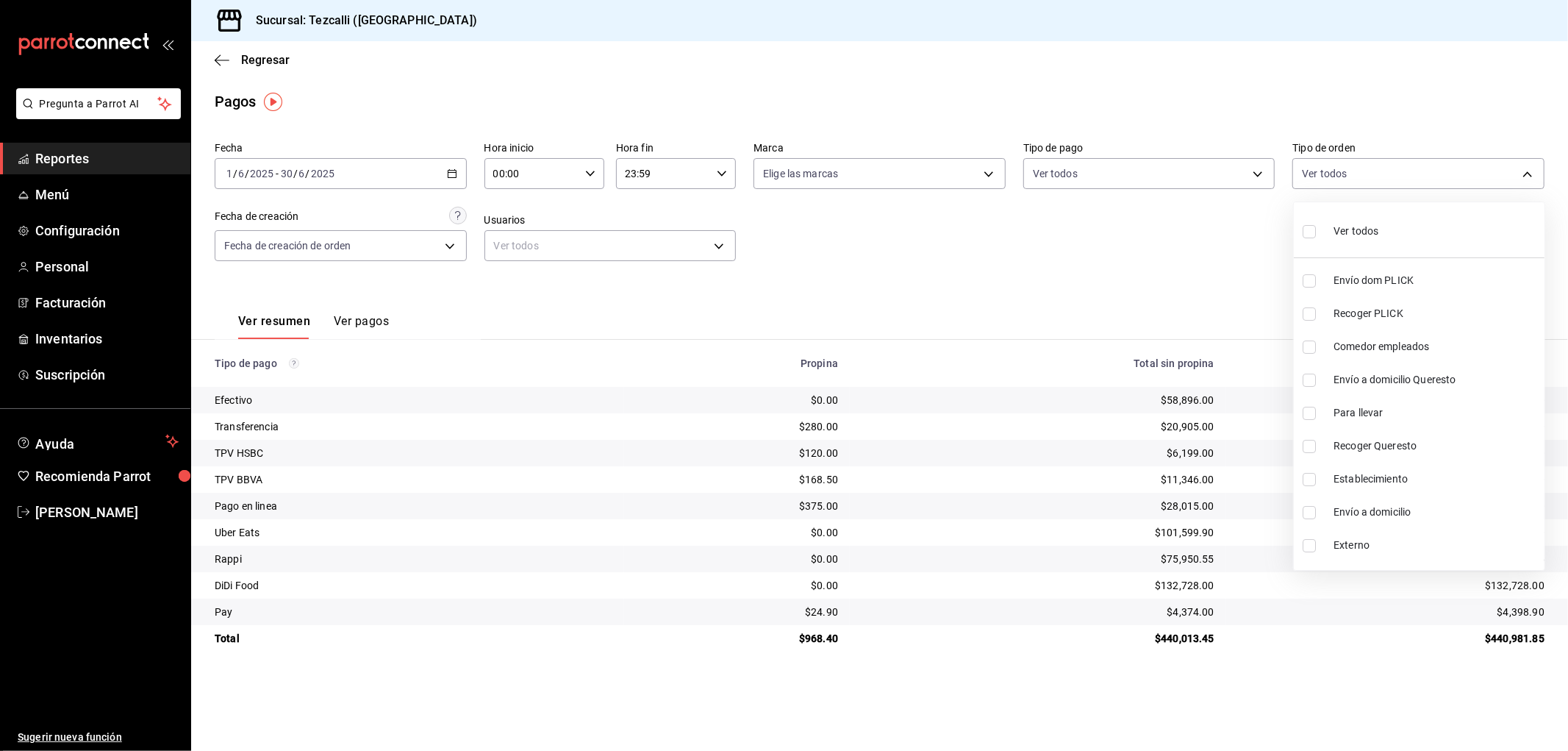
checkbox input "true"
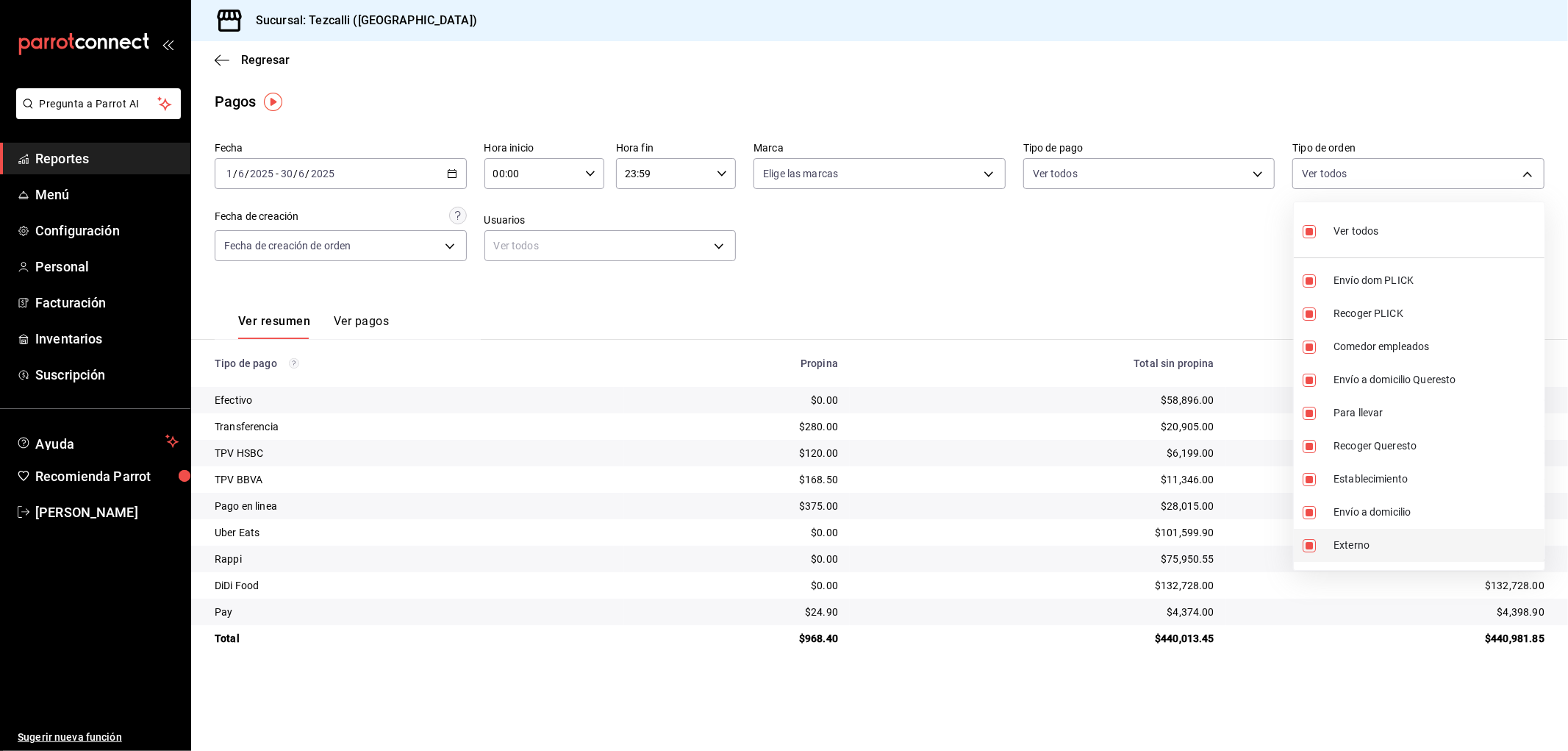
click at [1354, 546] on span "Externo" at bounding box center [1436, 545] width 205 height 15
type input "d2592e8d-4edd-4161-a95e-4339205dd099,49f02905-787d-4136-95a9-85022fcdb814,3f5d8…"
checkbox input "false"
click at [1077, 482] on div at bounding box center [784, 376] width 1568 height 751
